Goal: Find specific page/section: Find specific page/section

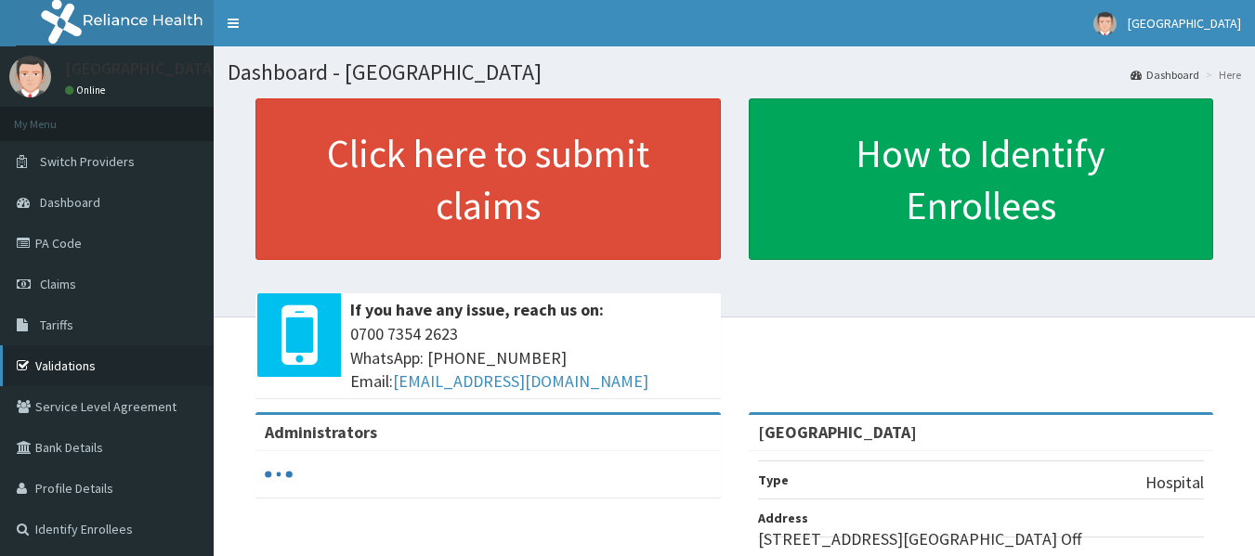
click at [89, 368] on link "Validations" at bounding box center [107, 366] width 214 height 41
click at [75, 364] on link "Validations" at bounding box center [107, 366] width 214 height 41
